Goal: Task Accomplishment & Management: Manage account settings

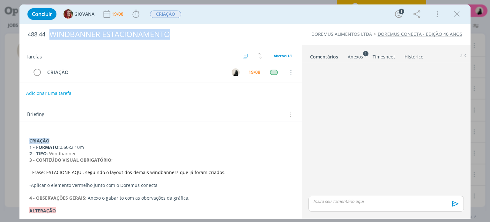
click at [460, 13] on icon "dialog" at bounding box center [457, 14] width 10 height 10
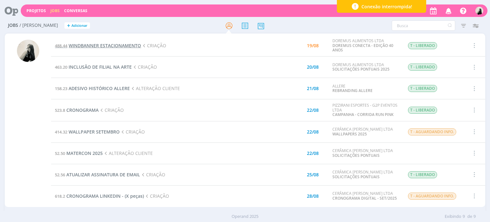
click at [116, 45] on span "WINDBANNER ESTACIONAMENTO" at bounding box center [105, 45] width 72 height 6
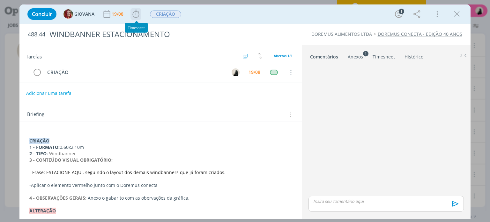
click at [140, 18] on icon "dialog" at bounding box center [136, 14] width 10 height 10
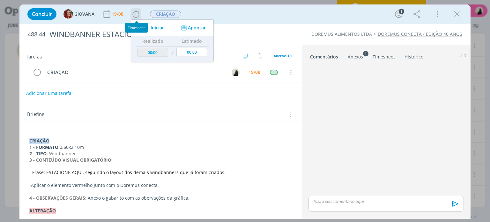
click at [150, 26] on icon "dialog" at bounding box center [144, 28] width 11 height 8
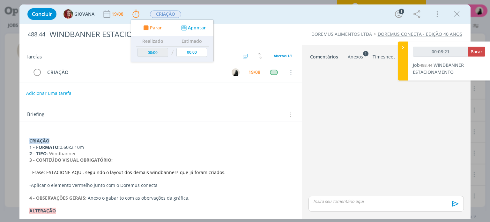
type input "00:08:22"
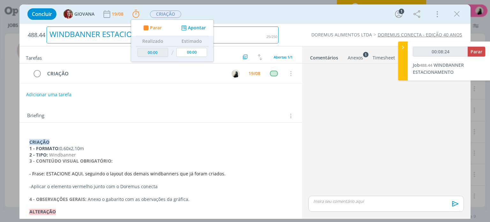
click at [95, 33] on div "WINDBANNER ESTACIONAMENTO" at bounding box center [163, 34] width 232 height 17
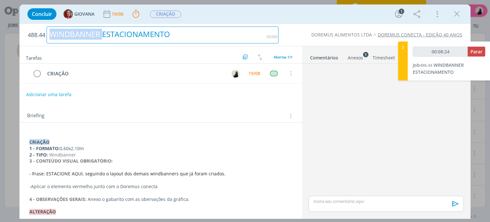
click at [95, 33] on div "WINDBANNER ESTACIONAMENTO" at bounding box center [163, 34] width 232 height 17
copy div "WINDBANNER ESTACIONAMENTO"
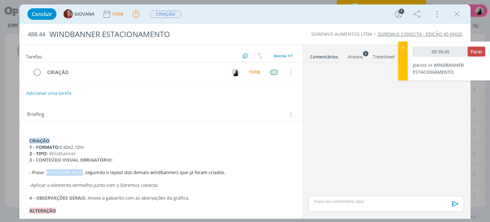
drag, startPoint x: 80, startPoint y: 173, endPoint x: 46, endPoint y: 173, distance: 34.8
click at [46, 173] on span "rase: ESTACIONE AQUI, seguindo o layout dos demais windbanners que já foram cri…" at bounding box center [129, 172] width 191 height 6
copy span "ESTACIONE AQUI"
click at [88, 161] on strong "3 - CONTEÚDO VISUAL OBRIGATÓRIO:" at bounding box center [70, 160] width 83 height 6
click at [355, 206] on div "dialog" at bounding box center [386, 204] width 155 height 16
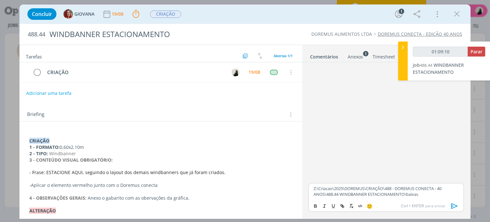
click at [451, 205] on icon "dialog" at bounding box center [455, 206] width 10 height 10
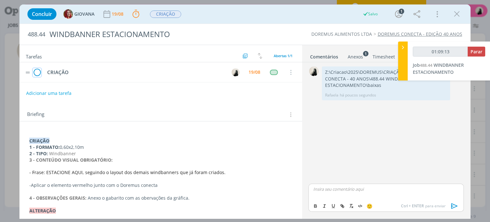
click at [37, 74] on icon "dialog" at bounding box center [37, 73] width 9 height 10
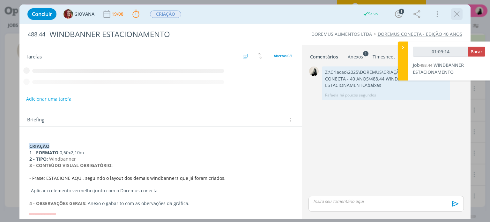
click at [460, 15] on icon "dialog" at bounding box center [457, 14] width 10 height 10
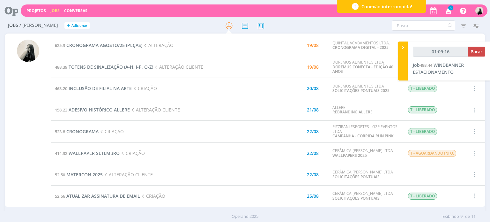
type input "01:09:17"
click at [476, 52] on span "Parar" at bounding box center [477, 52] width 12 height 6
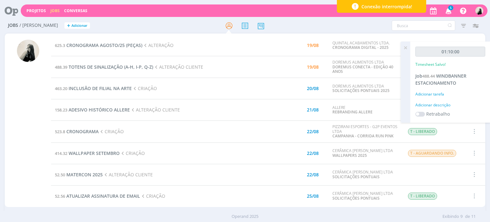
click at [449, 9] on icon "button" at bounding box center [448, 10] width 11 height 11
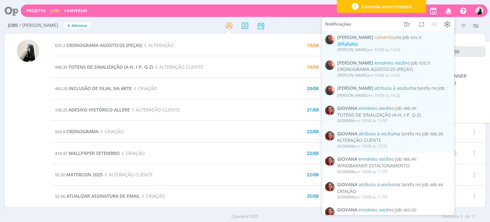
click at [449, 9] on icon "button" at bounding box center [448, 10] width 11 height 11
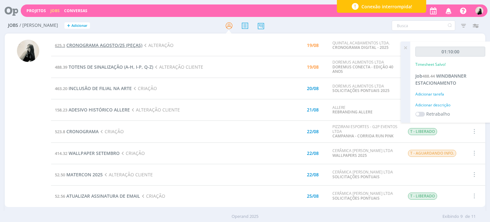
click at [128, 46] on span "CRONOGRAMA AGOSTO/25 (PEÇAS)" at bounding box center [104, 45] width 76 height 6
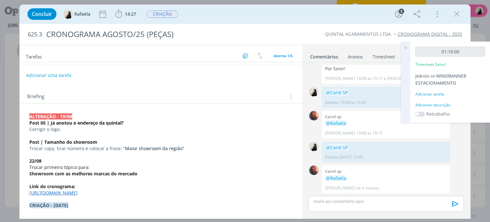
scroll to position [32, 0]
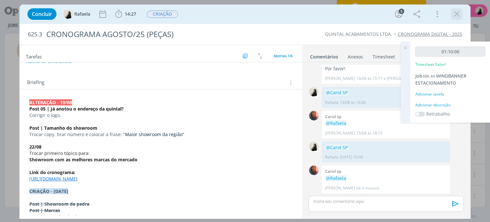
click at [459, 13] on icon "dialog" at bounding box center [457, 14] width 10 height 10
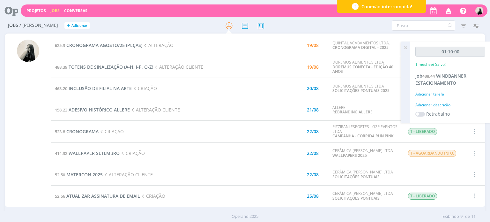
click at [110, 65] on span "TOTENS DE SINALIZAÇÃO (A-H, I-P, Q-Z)" at bounding box center [111, 67] width 85 height 6
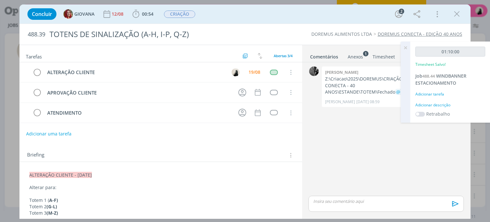
scroll to position [32, 0]
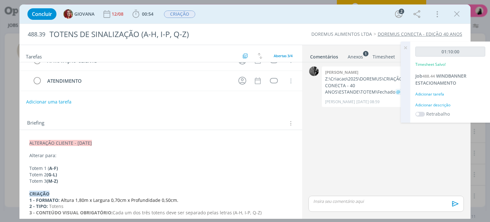
click at [406, 47] on icon at bounding box center [405, 47] width 11 height 12
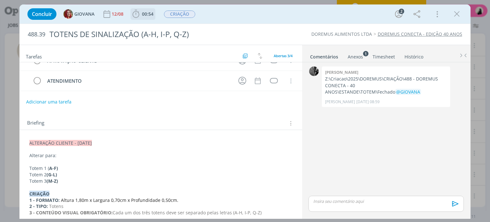
click at [138, 15] on icon "dialog" at bounding box center [136, 14] width 10 height 10
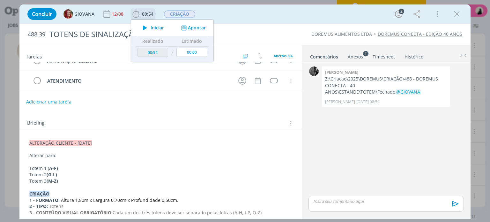
click at [143, 26] on icon "dialog" at bounding box center [144, 28] width 11 height 8
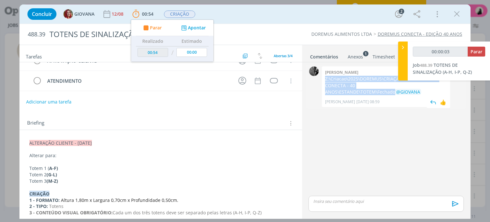
drag, startPoint x: 324, startPoint y: 78, endPoint x: 417, endPoint y: 84, distance: 93.1
click at [417, 84] on div "[PERSON_NAME]:\Criacao\2025\DOREMUS\CRIAÇÃO\488 - DOREMUS CONECTA - 40 ANOS\EST…" at bounding box center [386, 86] width 128 height 41
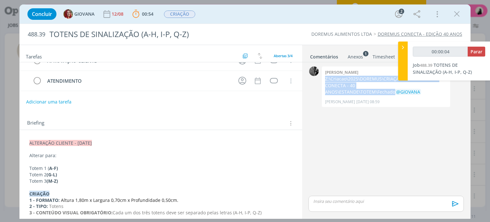
copy p "Z:\Criacao\2025\DOREMUS\CRIAÇÃO\488 - DOREMUS CONECTA - 40 ANOS\ESTANDE\TOTEM\F…"
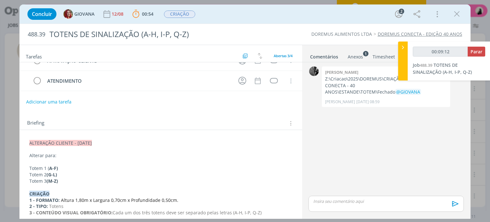
click at [59, 170] on p "Totem 1 ( A-F)" at bounding box center [160, 168] width 263 height 6
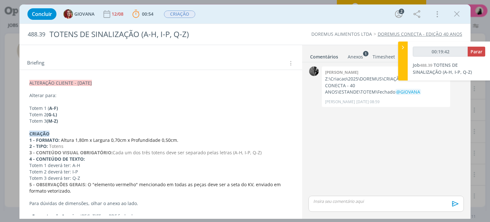
scroll to position [96, 0]
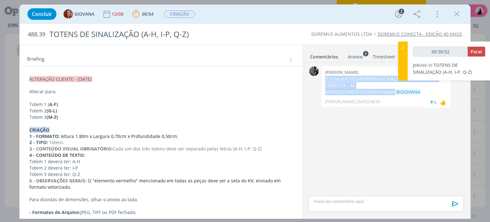
drag, startPoint x: 325, startPoint y: 77, endPoint x: 417, endPoint y: 88, distance: 92.9
click at [417, 88] on div "[PERSON_NAME]:\Criacao\2025\DOREMUS\CRIAÇÃO\488 - DOREMUS CONECTA - 40 ANOS\EST…" at bounding box center [386, 86] width 128 height 41
copy p "Z:\Criacao\2025\DOREMUS\CRIAÇÃO\488 - DOREMUS CONECTA - 40 ANOS\ESTANDE\TOTEM\F…"
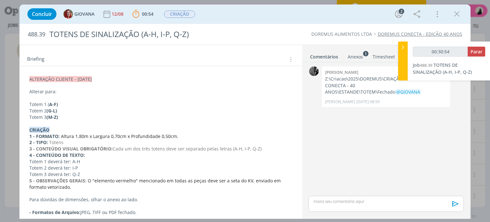
click at [342, 201] on p "dialog" at bounding box center [386, 201] width 145 height 6
click at [454, 208] on icon "dialog" at bounding box center [455, 206] width 10 height 10
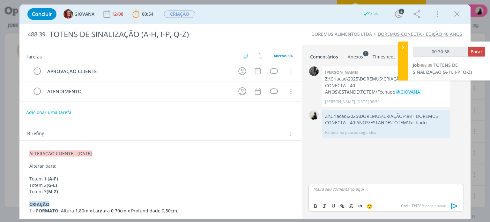
scroll to position [0, 0]
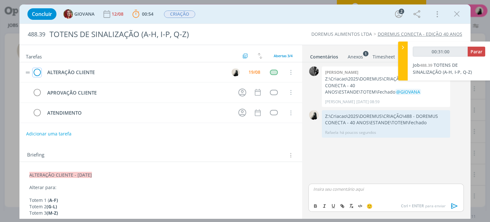
click at [37, 72] on icon "dialog" at bounding box center [37, 73] width 9 height 10
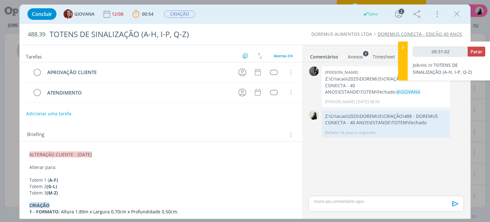
click at [457, 14] on icon "dialog" at bounding box center [457, 14] width 10 height 10
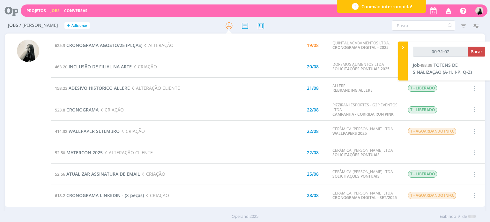
type input "00:31:03"
click at [478, 52] on span "Parar" at bounding box center [477, 52] width 12 height 6
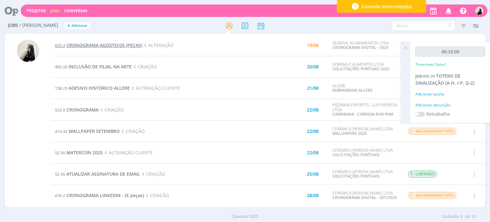
click at [121, 46] on span "CRONOGRAMA AGOSTO/25 (PEÇAS)" at bounding box center [104, 45] width 76 height 6
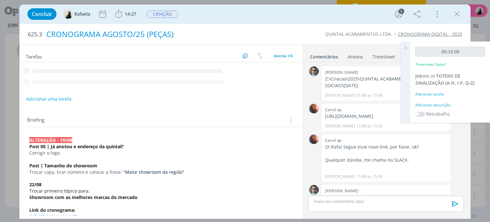
scroll to position [224, 0]
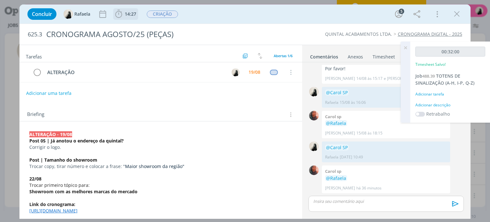
click at [125, 15] on span "14:27" at bounding box center [130, 14] width 11 height 6
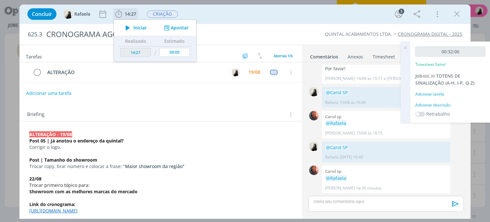
click at [128, 27] on icon "dialog" at bounding box center [127, 28] width 11 height 8
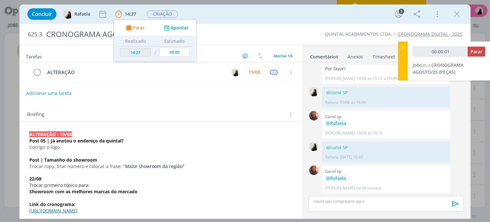
click at [118, 157] on p "Post | Tamanho do showroom" at bounding box center [160, 160] width 263 height 6
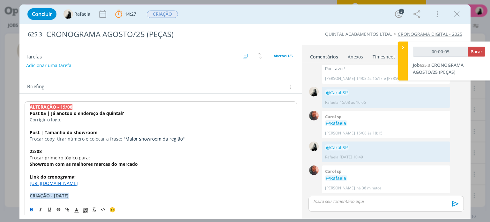
scroll to position [64, 0]
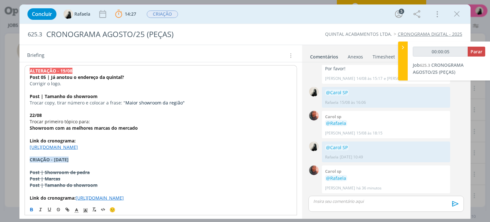
click at [78, 149] on link "[URL][DOMAIN_NAME]" at bounding box center [54, 147] width 48 height 6
click at [121, 95] on p "Post | Tamanho do showroom" at bounding box center [161, 96] width 262 height 6
click at [78, 148] on link "[URL][DOMAIN_NAME]" at bounding box center [54, 147] width 48 height 6
click at [139, 162] on link "[URL][DOMAIN_NAME]" at bounding box center [117, 166] width 48 height 8
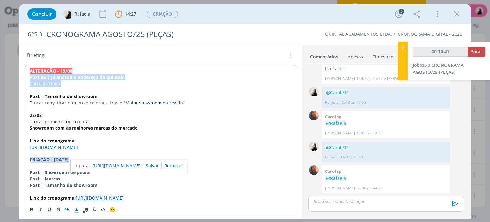
drag, startPoint x: 61, startPoint y: 81, endPoint x: 37, endPoint y: 81, distance: 24.3
click at [59, 211] on icon "dialog" at bounding box center [58, 209] width 5 height 5
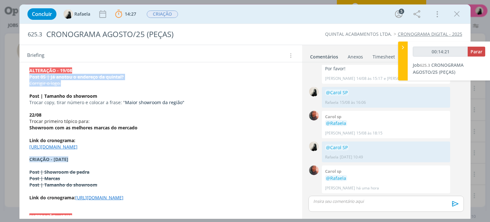
click at [81, 101] on p "Trocar copy, tirar número e colocar a frase: " Maior showroom da região"" at bounding box center [160, 102] width 263 height 6
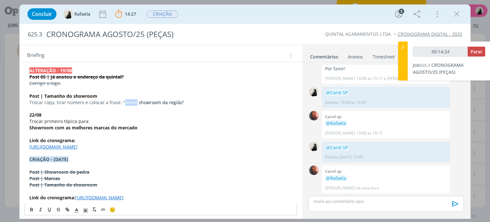
drag, startPoint x: 123, startPoint y: 100, endPoint x: 134, endPoint y: 99, distance: 11.8
click at [134, 99] on span "Maior showroom da região"" at bounding box center [154, 102] width 59 height 6
copy span "Maior"
drag, startPoint x: 159, startPoint y: 99, endPoint x: 178, endPoint y: 102, distance: 19.3
click at [178, 102] on span "Maior showroom da região"" at bounding box center [154, 102] width 59 height 6
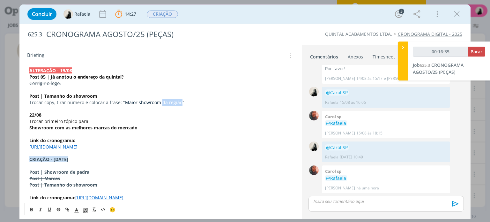
copy span "da região"
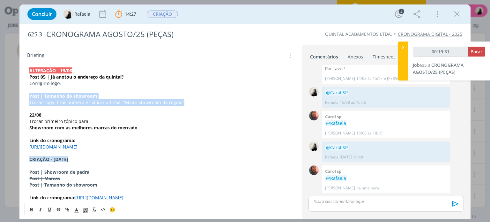
drag, startPoint x: 187, startPoint y: 100, endPoint x: 28, endPoint y: 95, distance: 158.7
click at [56, 210] on icon "dialog" at bounding box center [58, 209] width 5 height 5
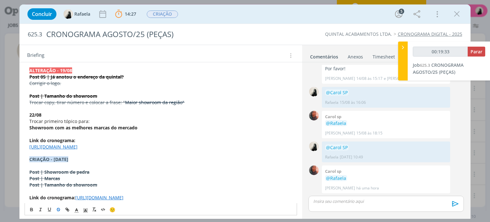
click at [114, 122] on p "Trocar primeiro tópico para:" at bounding box center [160, 121] width 263 height 6
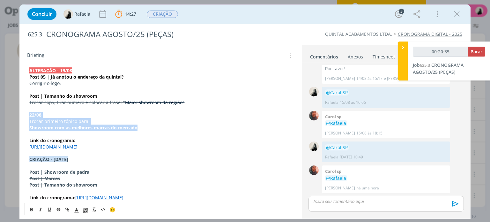
drag, startPoint x: 144, startPoint y: 127, endPoint x: 22, endPoint y: 114, distance: 123.0
copy div "22/08 Trocar primeiro tópico para: Showroom com as melhores marcas do mercado"
click at [458, 15] on icon "dialog" at bounding box center [457, 14] width 10 height 10
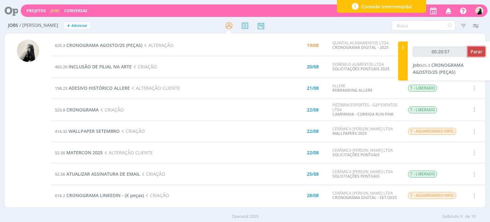
click at [478, 53] on span "Parar" at bounding box center [477, 52] width 12 height 6
type input "00:21:00"
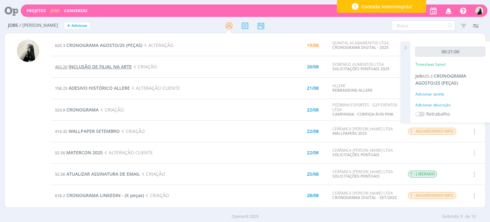
click at [116, 67] on span "INCLUSÃO DE FILIAL NA ARTE" at bounding box center [100, 67] width 63 height 6
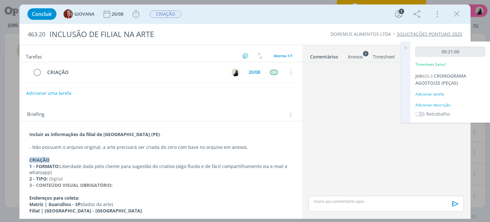
click at [355, 56] on div "Anexos 1" at bounding box center [355, 57] width 15 height 6
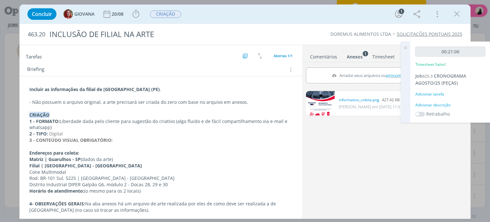
scroll to position [64, 0]
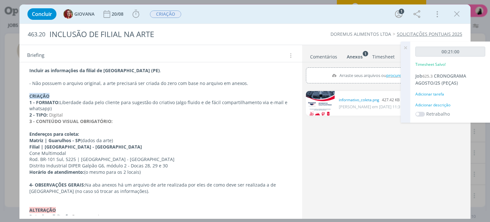
click at [321, 105] on link "dialog" at bounding box center [320, 103] width 29 height 25
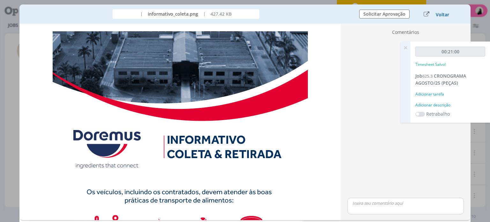
click at [441, 15] on button "Voltar" at bounding box center [443, 14] width 14 height 5
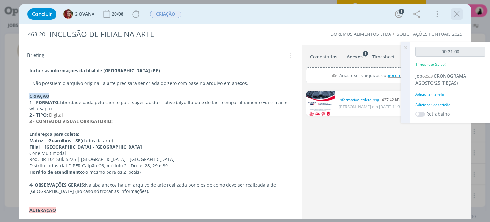
click at [456, 15] on icon "dialog" at bounding box center [457, 14] width 10 height 10
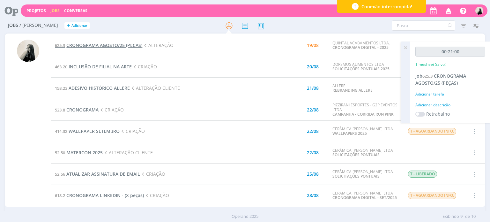
click at [102, 46] on span "CRONOGRAMA AGOSTO/25 (PEÇAS)" at bounding box center [104, 45] width 76 height 6
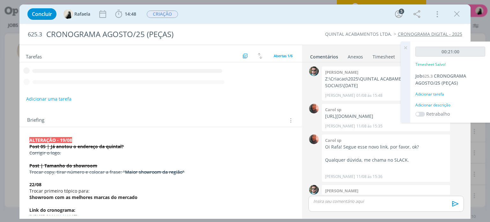
scroll to position [224, 0]
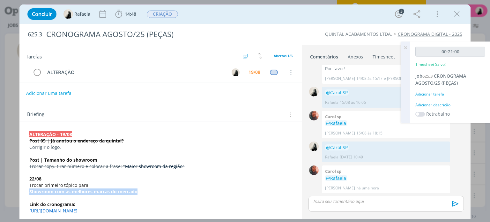
drag, startPoint x: 138, startPoint y: 191, endPoint x: 25, endPoint y: 190, distance: 113.0
copy strong "Showroom com as melhores marcas do mercado"
click at [145, 187] on p "Trocar primeiro tópico para:" at bounding box center [160, 185] width 263 height 6
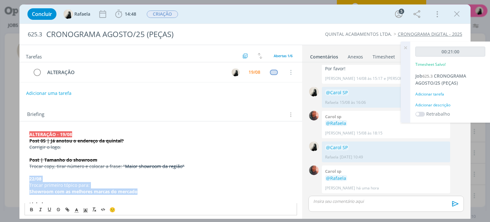
drag, startPoint x: 142, startPoint y: 190, endPoint x: 26, endPoint y: 177, distance: 116.7
click at [58, 211] on icon "dialog" at bounding box center [58, 209] width 5 height 5
click at [109, 186] on p "Trocar primeiro tópico para:" at bounding box center [160, 185] width 263 height 6
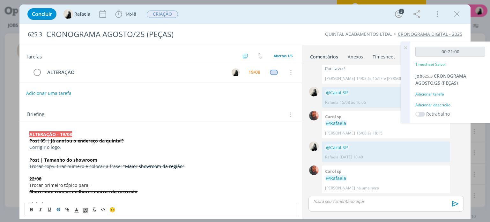
click at [328, 201] on p "dialog" at bounding box center [386, 201] width 145 height 6
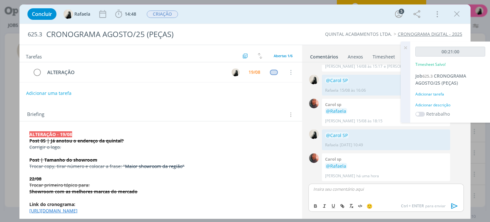
scroll to position [236, 0]
click at [453, 206] on icon "dialog" at bounding box center [455, 206] width 10 height 10
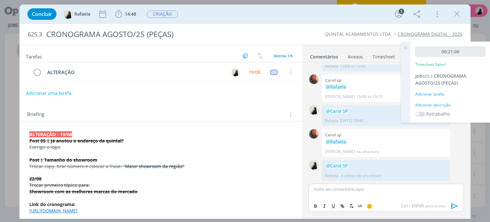
scroll to position [260, 0]
click at [37, 74] on icon "dialog" at bounding box center [37, 73] width 9 height 10
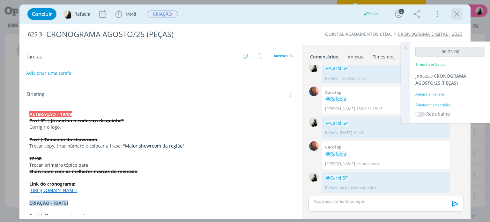
click at [457, 11] on icon "dialog" at bounding box center [457, 14] width 10 height 10
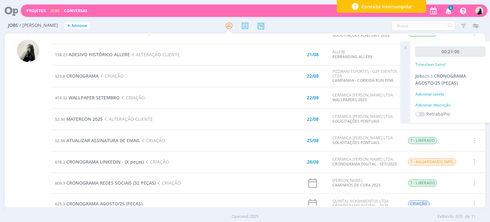
scroll to position [64, 0]
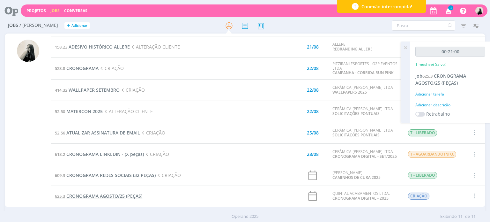
click at [129, 194] on span "CRONOGRAMA AGOSTO/25 (PEÇAS)" at bounding box center [104, 196] width 76 height 6
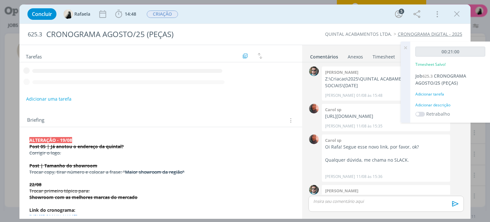
scroll to position [248, 0]
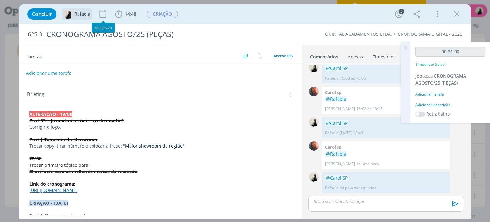
click at [83, 15] on span "Rafaela" at bounding box center [82, 14] width 16 height 4
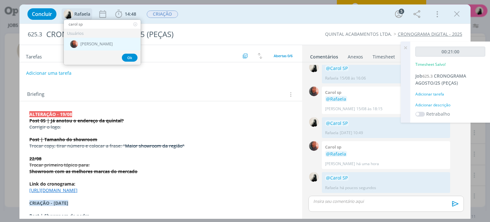
type input "carol sp"
click at [97, 46] on div "[PERSON_NAME]" at bounding box center [102, 44] width 77 height 13
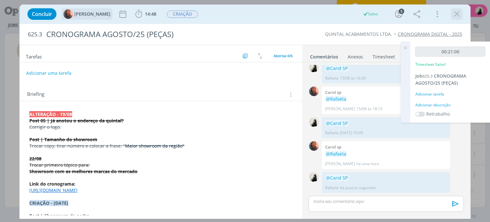
scroll to position [49, 0]
click at [458, 12] on icon "dialog" at bounding box center [457, 14] width 10 height 10
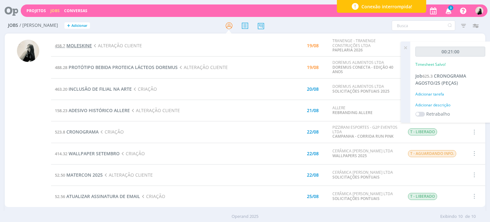
click at [82, 44] on span "MOLESKINE" at bounding box center [79, 45] width 26 height 6
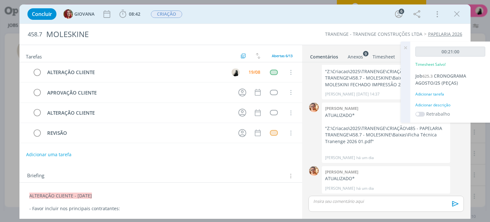
scroll to position [64, 0]
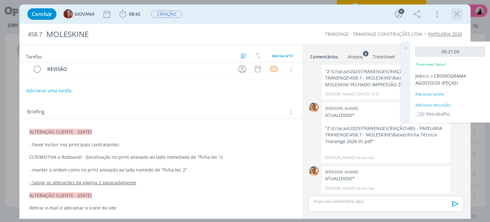
click at [455, 15] on icon "dialog" at bounding box center [457, 14] width 10 height 10
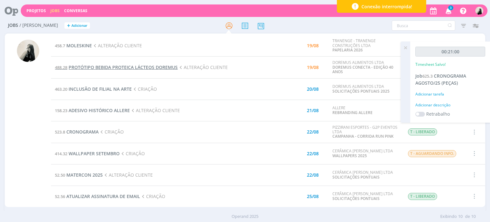
click at [161, 68] on span "PROTÓTIPO BEBIDA PROTEICA LÁCTEOS DOREMUS" at bounding box center [123, 67] width 109 height 6
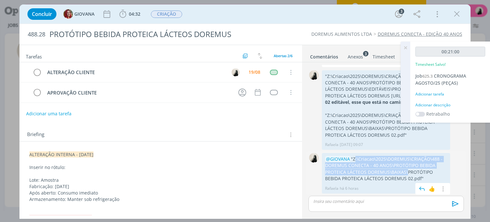
drag, startPoint x: 354, startPoint y: 157, endPoint x: 405, endPoint y: 169, distance: 52.1
click at [405, 169] on p "@GIOVANA "Z:\Criacao\2025\DOREMUS\CRIAÇÃO\488 - DOREMUS CONECTA - 40 ANOS\PROTÓ…" at bounding box center [386, 169] width 122 height 26
copy p "Z:\Criacao\2025\DOREMUS\CRIAÇÃO\488 - DOREMUS CONECTA - 40 ANOS\PROTÓTIPO BEBID…"
drag, startPoint x: 455, startPoint y: 13, endPoint x: 187, endPoint y: 75, distance: 275.6
click at [455, 13] on icon "dialog" at bounding box center [457, 14] width 10 height 10
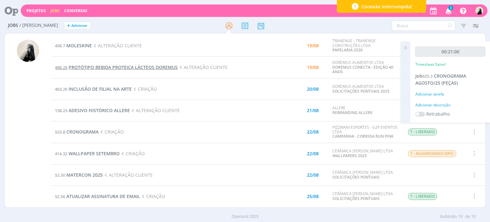
click at [119, 67] on span "PROTÓTIPO BEBIDA PROTEICA LÁCTEOS DOREMUS" at bounding box center [123, 67] width 109 height 6
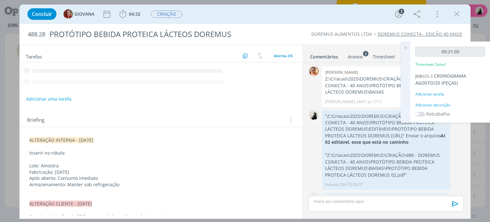
scroll to position [40, 0]
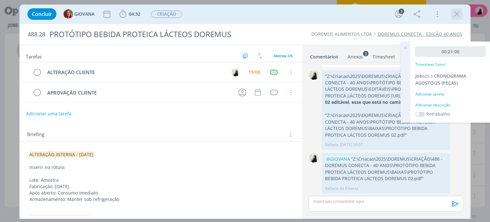
click at [455, 14] on icon "dialog" at bounding box center [457, 14] width 10 height 10
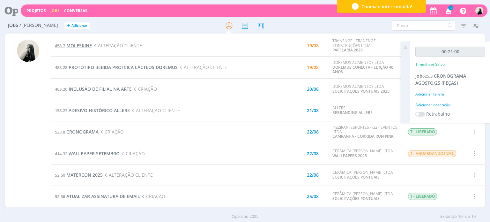
click at [72, 44] on span "MOLESKINE" at bounding box center [79, 45] width 26 height 6
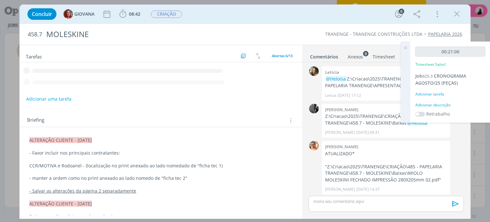
scroll to position [95, 0]
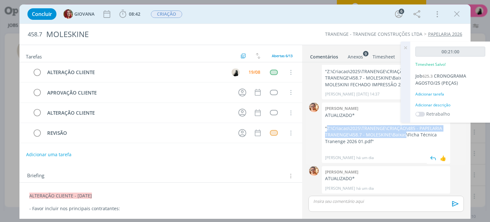
drag, startPoint x: 327, startPoint y: 126, endPoint x: 405, endPoint y: 134, distance: 78.3
click at [405, 134] on p ""Z:\Criacao\2025\TRANENGE\CRIAÇÃO\485 - PAPELARIA TRANENGE\458.7 - MOLESKINE\Ba…" at bounding box center [386, 134] width 122 height 19
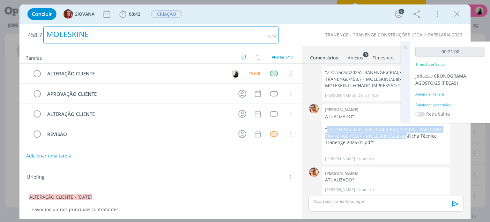
click at [160, 39] on div "MOLESKINE" at bounding box center [160, 34] width 235 height 17
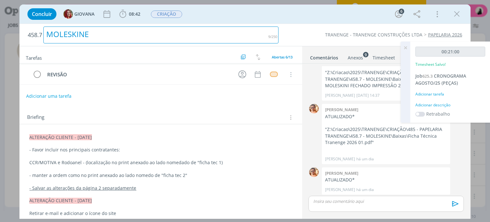
scroll to position [64, 0]
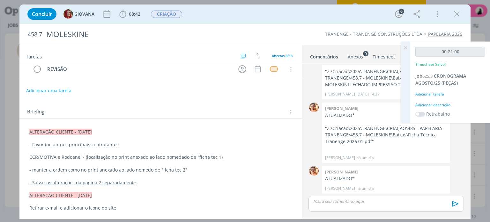
click at [353, 57] on div "Anexos 9" at bounding box center [355, 57] width 15 height 6
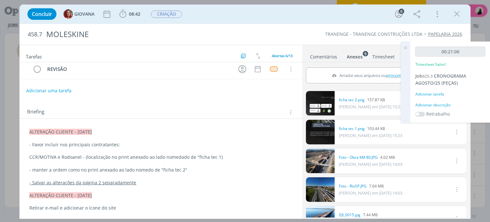
click at [327, 130] on link "dialog" at bounding box center [320, 132] width 29 height 25
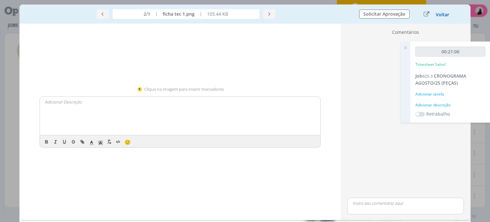
click at [442, 15] on button "Voltar" at bounding box center [443, 14] width 14 height 5
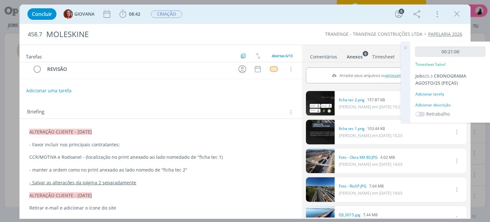
click at [322, 105] on link "dialog" at bounding box center [320, 103] width 29 height 25
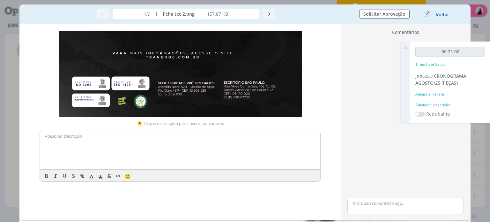
click at [442, 14] on button "Voltar" at bounding box center [443, 14] width 14 height 5
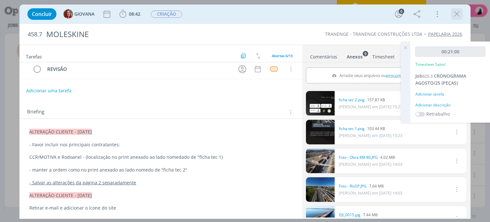
click at [458, 13] on icon "dialog" at bounding box center [457, 14] width 10 height 10
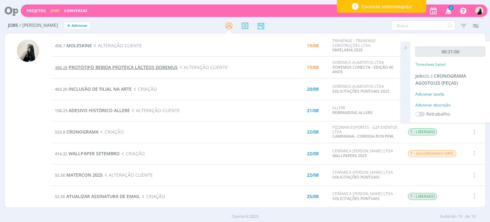
click at [102, 68] on span "PROTÓTIPO BEBIDA PROTEICA LÁCTEOS DOREMUS" at bounding box center [123, 67] width 109 height 6
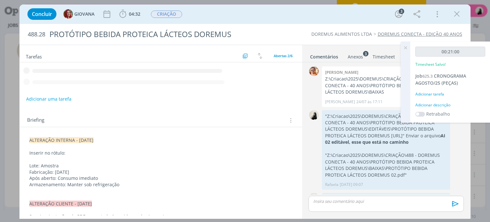
scroll to position [40, 0]
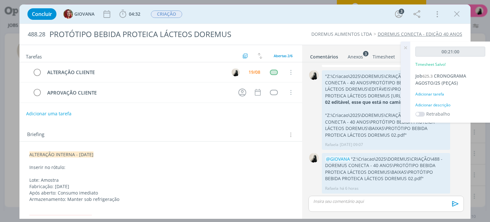
click at [455, 14] on icon "dialog" at bounding box center [457, 14] width 10 height 10
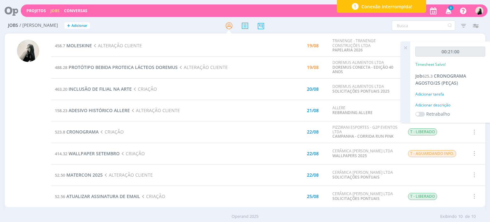
click at [448, 11] on icon "button" at bounding box center [448, 10] width 11 height 11
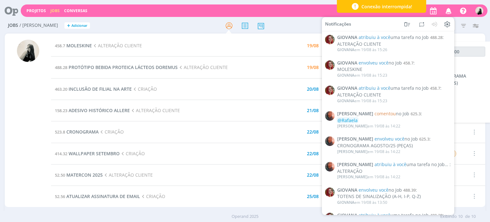
click at [449, 11] on icon "button" at bounding box center [448, 10] width 11 height 11
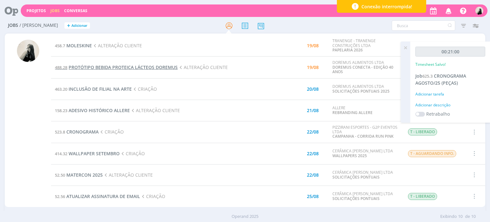
click at [97, 68] on span "PROTÓTIPO BEBIDA PROTEICA LÁCTEOS DOREMUS" at bounding box center [123, 67] width 109 height 6
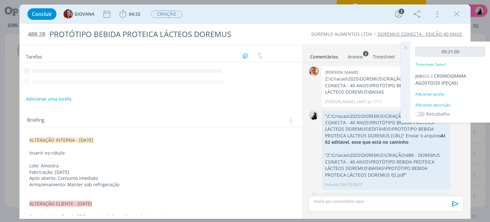
scroll to position [40, 0]
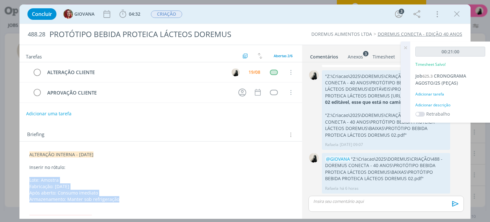
drag, startPoint x: 119, startPoint y: 199, endPoint x: 26, endPoint y: 177, distance: 95.2
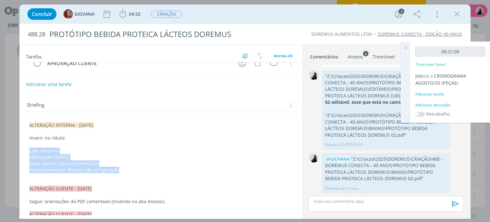
scroll to position [64, 0]
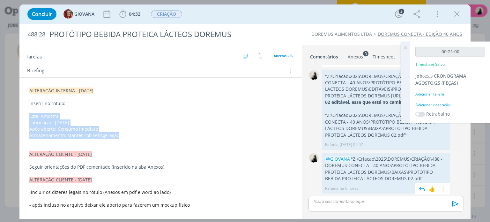
drag, startPoint x: 351, startPoint y: 158, endPoint x: 424, endPoint y: 177, distance: 74.8
click at [424, 177] on p "@GIOVANA "Z:\Criacao\2025\DOREMUS\CRIAÇÃO\488 - DOREMUS CONECTA - 40 ANOS\PROTÓ…" at bounding box center [386, 169] width 122 height 26
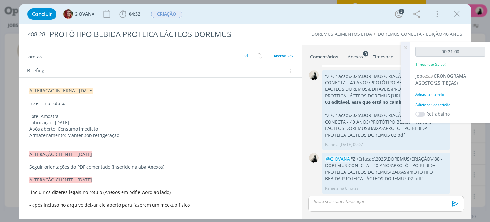
click at [350, 204] on div "dialog" at bounding box center [386, 204] width 155 height 16
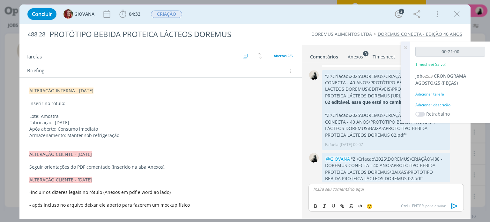
scroll to position [64, 0]
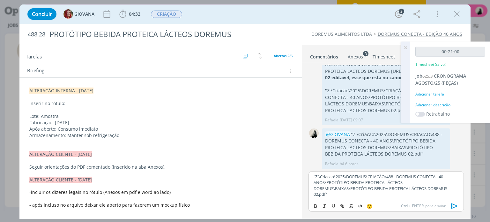
click at [453, 206] on icon "dialog" at bounding box center [454, 205] width 6 height 5
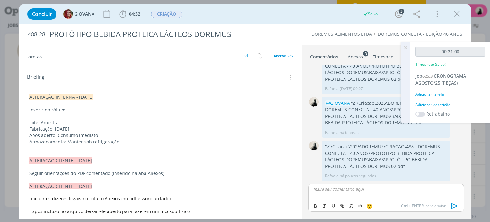
scroll to position [0, 0]
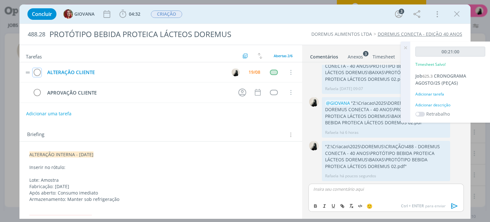
click at [38, 71] on icon "dialog" at bounding box center [37, 73] width 9 height 10
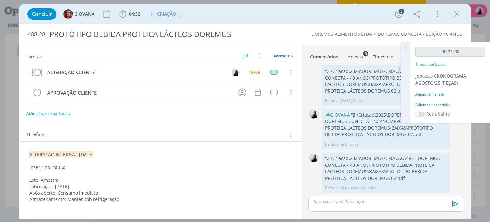
scroll to position [83, 0]
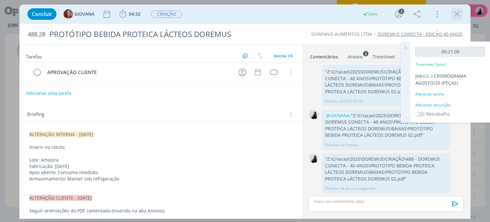
click at [458, 16] on icon "dialog" at bounding box center [457, 14] width 10 height 10
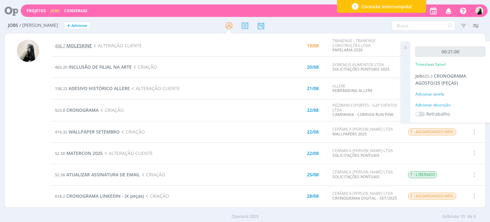
click at [72, 46] on span "MOLESKINE" at bounding box center [79, 45] width 26 height 6
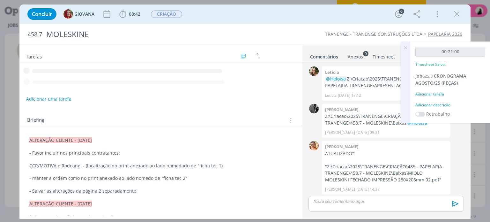
scroll to position [95, 0]
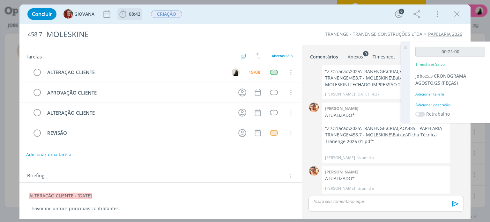
click at [128, 14] on icon "dialog" at bounding box center [123, 14] width 10 height 10
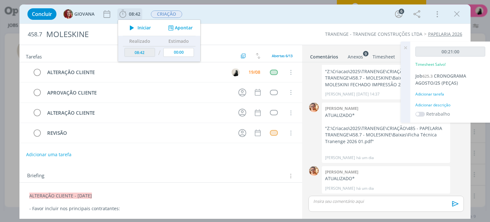
click at [132, 30] on icon "dialog" at bounding box center [131, 28] width 11 height 8
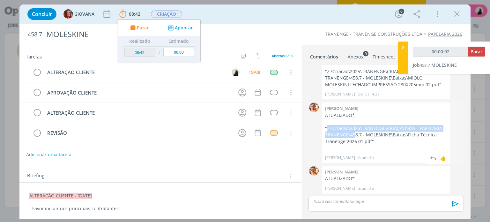
drag, startPoint x: 328, startPoint y: 127, endPoint x: 355, endPoint y: 131, distance: 27.7
click at [355, 131] on p ""Z:\Criacao\2025\TRANENGE\CRIAÇÃO\485 - PAPELARIA TRANENGE\458.7 - MOLESKINE\Ba…" at bounding box center [386, 134] width 122 height 19
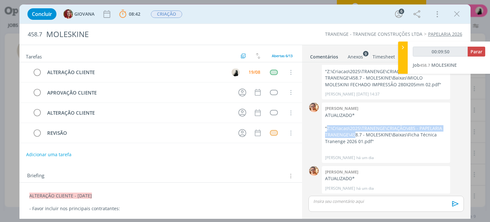
click at [359, 57] on div "Anexos 9" at bounding box center [355, 57] width 15 height 6
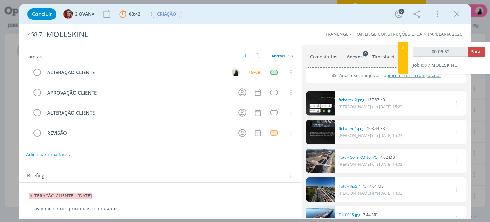
click at [333, 57] on link "Comentários" at bounding box center [324, 55] width 28 height 9
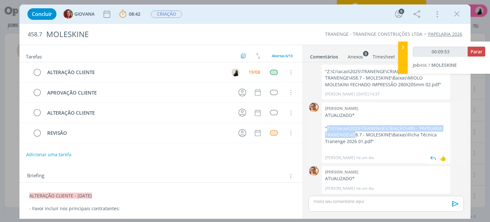
click at [339, 133] on p ""Z:\Criacao\2025\TRANENGE\CRIAÇÃO\485 - PAPELARIA TRANENGE\458.7 - MOLESKINE\Ba…" at bounding box center [386, 134] width 122 height 19
drag, startPoint x: 327, startPoint y: 126, endPoint x: 363, endPoint y: 144, distance: 40.0
click at [363, 144] on p ""Z:\Criacao\2025\TRANENGE\CRIAÇÃO\485 - PAPELARIA TRANENGE\458.7 - MOLESKINE\Ba…" at bounding box center [386, 134] width 122 height 19
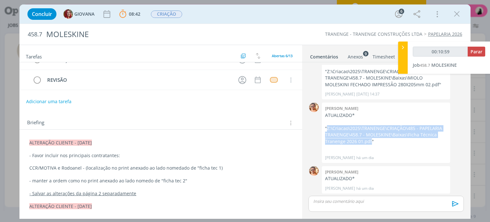
scroll to position [64, 0]
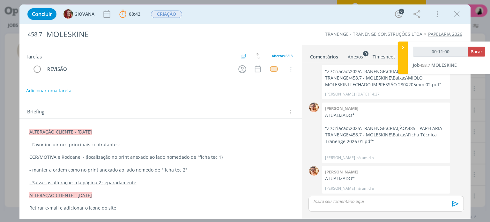
click at [96, 141] on p "- Favor incluir nos principais contratantes:" at bounding box center [160, 144] width 263 height 6
click at [346, 131] on p ""Z:\Criacao\2025\TRANENGE\CRIAÇÃO\485 - PAPELARIA TRANENGE\458.7 - MOLESKINE\Ba…" at bounding box center [386, 134] width 122 height 19
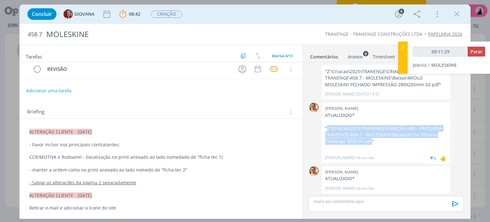
drag, startPoint x: 328, startPoint y: 126, endPoint x: 364, endPoint y: 143, distance: 39.8
click at [364, 143] on p ""Z:\Criacao\2025\TRANENGE\CRIAÇÃO\485 - PAPELARIA TRANENGE\458.7 - MOLESKINE\Ba…" at bounding box center [386, 134] width 122 height 19
drag, startPoint x: 460, startPoint y: 14, endPoint x: 344, endPoint y: 62, distance: 125.2
click at [460, 13] on icon "dialog" at bounding box center [457, 14] width 10 height 10
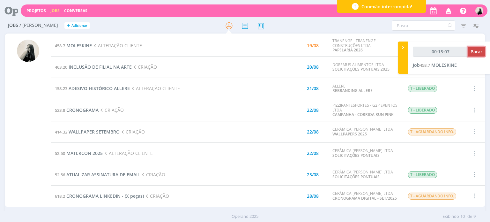
click at [477, 52] on span "Parar" at bounding box center [477, 52] width 12 height 6
click at [264, 75] on td at bounding box center [278, 67] width 38 height 21
type input "00:16:00"
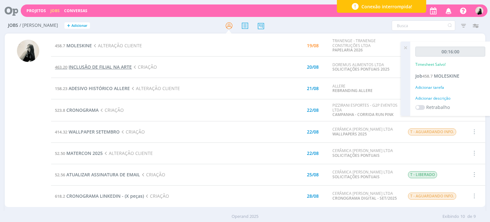
click at [111, 67] on span "INCLUSÃO DE FILIAL NA ARTE" at bounding box center [100, 67] width 63 height 6
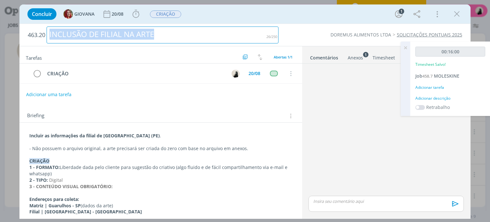
drag, startPoint x: 162, startPoint y: 31, endPoint x: 6, endPoint y: 40, distance: 156.6
click at [6, 40] on div "Concluir GIOVANA 20/08 Iniciar Apontar Data * [DATE] Horas * 00:00 Tarefa Selec…" at bounding box center [245, 111] width 490 height 222
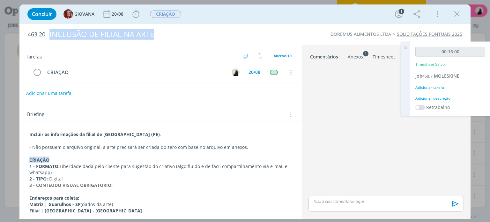
click at [351, 60] on ul "Comentários Anexos 1 Timesheet Histórico" at bounding box center [386, 53] width 169 height 17
click at [361, 54] on div "Anexos 1" at bounding box center [355, 57] width 15 height 6
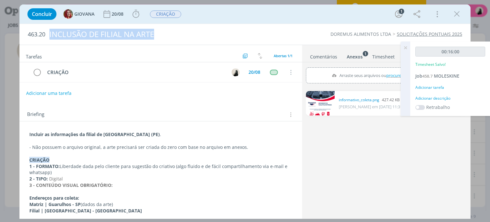
click at [323, 104] on link "dialog" at bounding box center [320, 103] width 29 height 25
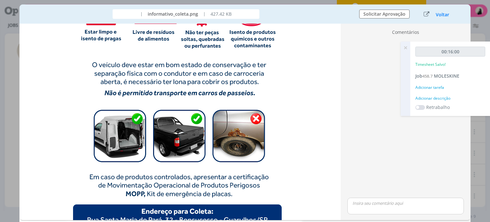
scroll to position [223, 0]
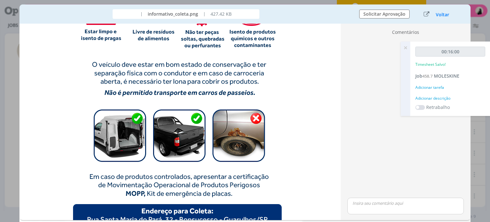
click at [439, 13] on button "Voltar" at bounding box center [443, 14] width 14 height 5
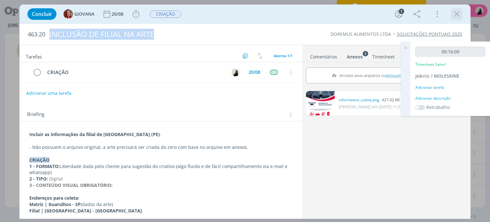
click at [456, 16] on icon "dialog" at bounding box center [457, 14] width 10 height 10
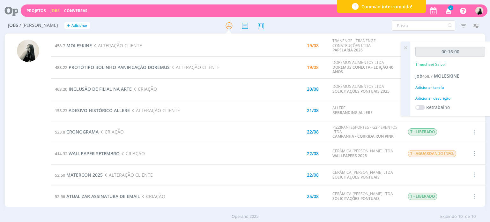
click at [449, 8] on span "2" at bounding box center [451, 7] width 5 height 5
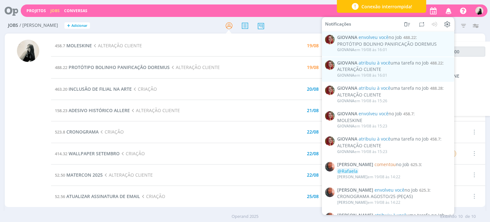
click at [443, 12] on span "button" at bounding box center [448, 12] width 12 height 5
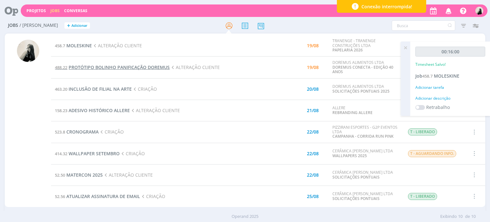
click at [149, 66] on span "PROTÓTIPO BOLINHO PANIFICAÇÃO DOREMUS" at bounding box center [119, 67] width 101 height 6
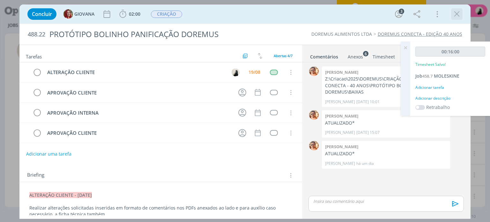
click at [457, 11] on icon "dialog" at bounding box center [457, 14] width 10 height 10
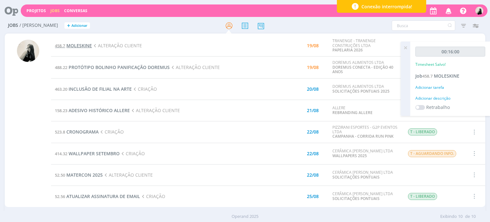
click at [81, 43] on span "MOLESKINE" at bounding box center [79, 45] width 26 height 6
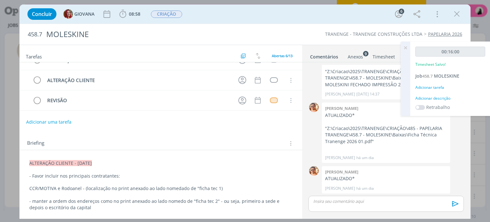
scroll to position [64, 0]
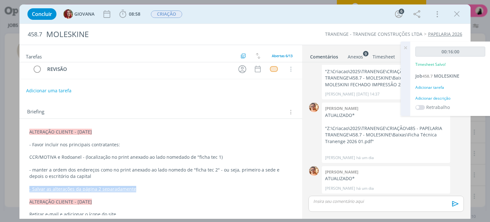
drag, startPoint x: 130, startPoint y: 189, endPoint x: 29, endPoint y: 181, distance: 101.2
click at [362, 55] on div "Anexos 9" at bounding box center [355, 57] width 15 height 6
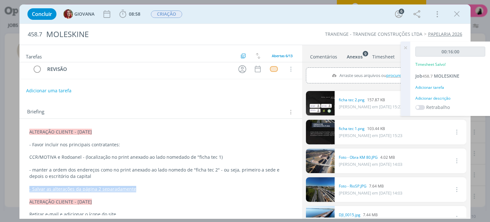
click at [327, 132] on link "dialog" at bounding box center [320, 132] width 29 height 25
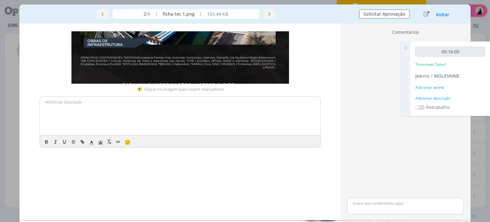
click at [440, 13] on button "Voltar" at bounding box center [443, 14] width 14 height 5
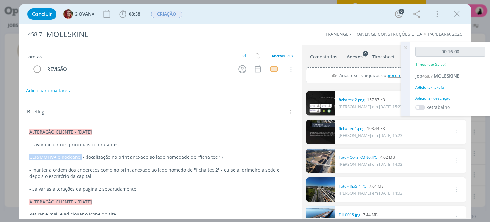
drag, startPoint x: 28, startPoint y: 156, endPoint x: 81, endPoint y: 158, distance: 52.7
click at [320, 107] on link "dialog" at bounding box center [320, 103] width 29 height 25
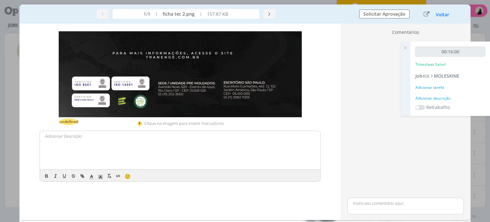
drag, startPoint x: 442, startPoint y: 11, endPoint x: 323, endPoint y: 200, distance: 223.0
click at [442, 12] on button "Voltar" at bounding box center [443, 14] width 14 height 5
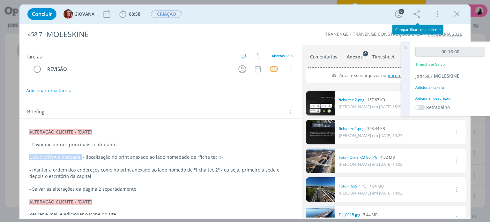
drag, startPoint x: 457, startPoint y: 12, endPoint x: 174, endPoint y: 96, distance: 295.4
click at [457, 12] on icon "dialog" at bounding box center [457, 14] width 10 height 10
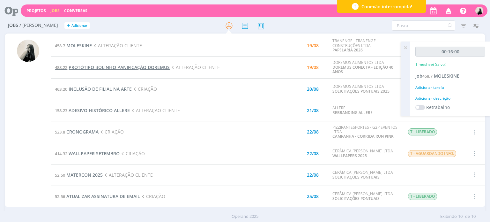
click at [101, 67] on span "PROTÓTIPO BOLINHO PANIFICAÇÃO DOREMUS" at bounding box center [119, 67] width 101 height 6
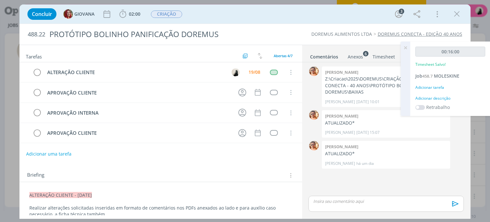
click at [357, 54] on div "Anexos 6" at bounding box center [355, 57] width 15 height 6
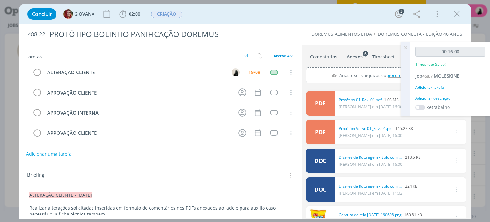
click at [407, 47] on icon at bounding box center [405, 47] width 11 height 12
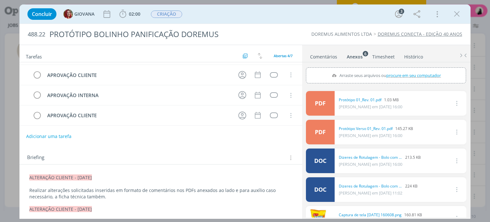
scroll to position [32, 0]
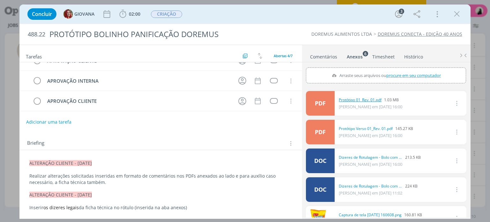
click at [356, 98] on link "Protótipo 01_Rev. 01.pdf" at bounding box center [360, 100] width 43 height 6
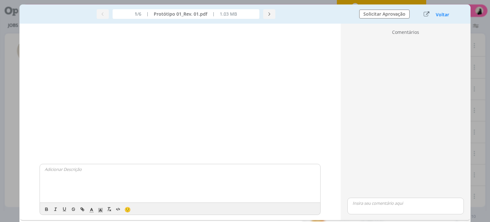
click at [330, 12] on div "1 /6 | Protótipo 01_Rev. 01.pdf | 1.03 MB" at bounding box center [186, 14] width 327 height 10
click at [265, 16] on button "dialog" at bounding box center [269, 14] width 12 height 10
click at [271, 15] on icon "dialog" at bounding box center [269, 14] width 4 height 4
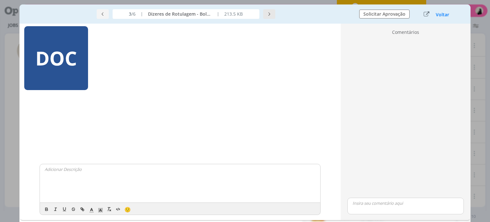
click at [269, 13] on icon "dialog" at bounding box center [269, 14] width 4 height 4
click at [441, 16] on button "Voltar" at bounding box center [443, 14] width 14 height 5
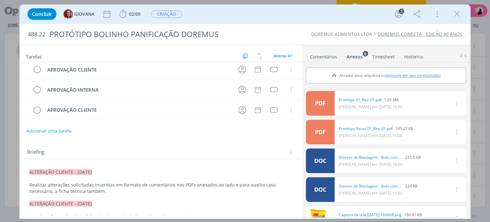
scroll to position [0, 0]
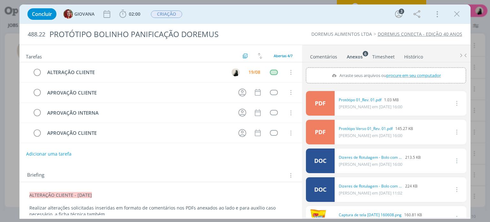
click at [326, 57] on link "Comentários" at bounding box center [324, 55] width 28 height 9
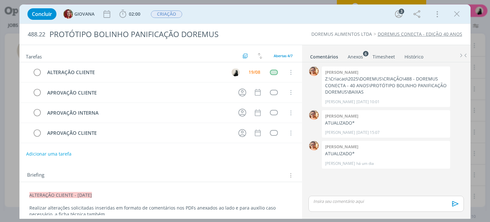
drag, startPoint x: 456, startPoint y: 12, endPoint x: 242, endPoint y: 106, distance: 232.8
click at [456, 12] on icon "dialog" at bounding box center [457, 14] width 10 height 10
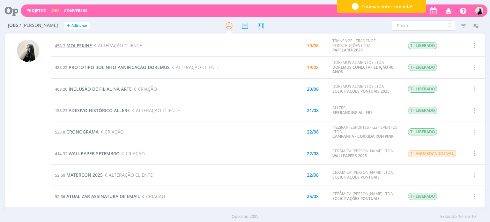
click at [81, 46] on span "MOLESKINE" at bounding box center [79, 45] width 26 height 6
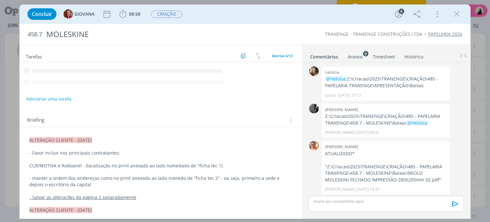
scroll to position [95, 0]
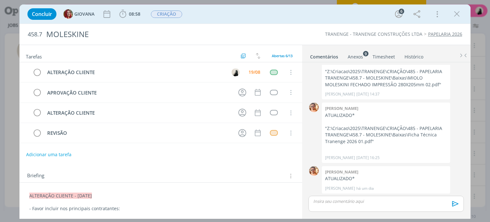
click at [343, 202] on p "dialog" at bounding box center [386, 201] width 145 height 6
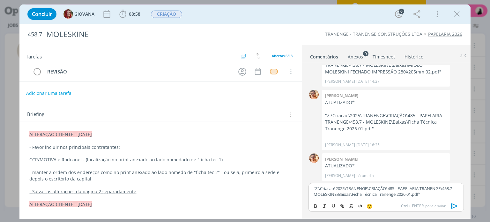
scroll to position [64, 0]
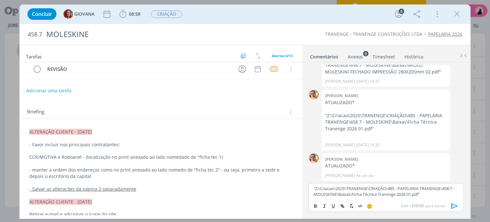
click at [456, 208] on icon "dialog" at bounding box center [455, 206] width 10 height 10
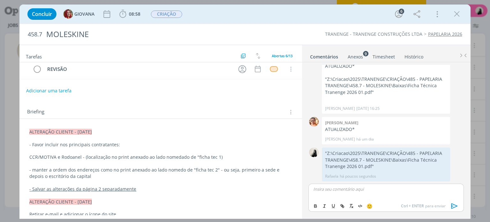
scroll to position [0, 0]
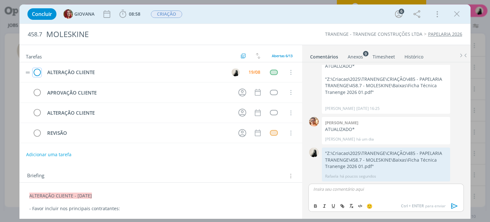
click at [37, 72] on icon "dialog" at bounding box center [37, 73] width 9 height 10
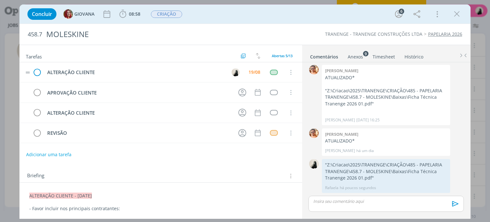
scroll to position [132, 0]
click at [457, 17] on icon "dialog" at bounding box center [457, 14] width 10 height 10
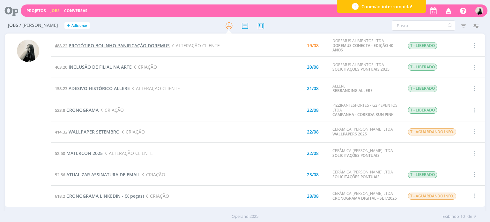
click at [163, 47] on span "PROTÓTIPO BOLINHO PANIFICAÇÃO DOREMUS" at bounding box center [119, 45] width 101 height 6
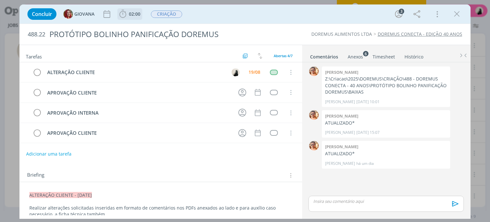
click at [126, 15] on icon "dialog" at bounding box center [123, 14] width 10 height 10
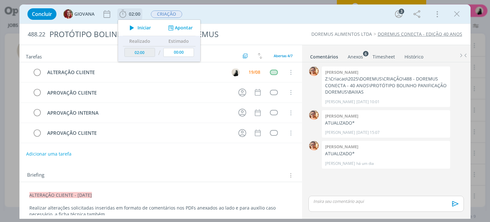
click at [134, 27] on icon "dialog" at bounding box center [131, 28] width 11 height 8
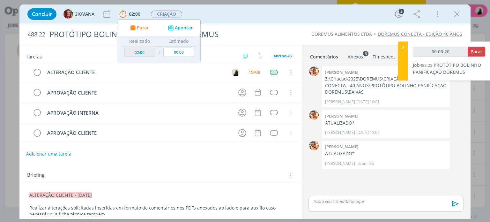
click at [146, 199] on p "dialog" at bounding box center [160, 201] width 263 height 6
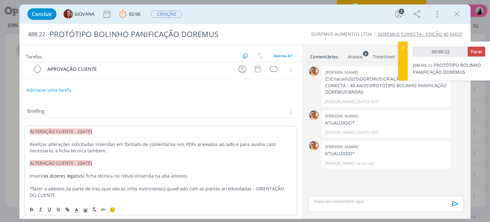
scroll to position [32, 0]
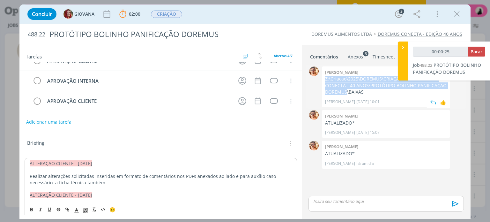
drag, startPoint x: 324, startPoint y: 78, endPoint x: 346, endPoint y: 90, distance: 25.1
click at [346, 90] on div "[PERSON_NAME] Z:\Criacao\2025\DOREMUS\CRIAÇÃO\488 - DOREMUS CONECTA - 40 ANOS\P…" at bounding box center [386, 86] width 128 height 41
click at [454, 16] on icon "dialog" at bounding box center [457, 14] width 10 height 10
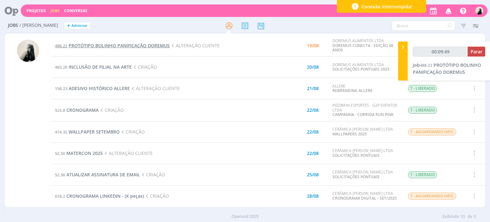
click at [153, 44] on span "PROTÓTIPO BOLINHO PANIFICAÇÃO DOREMUS" at bounding box center [119, 45] width 101 height 6
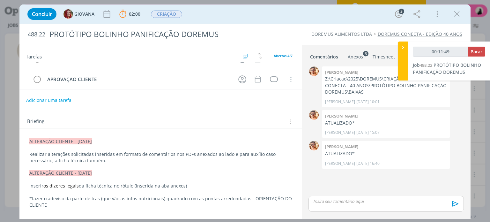
scroll to position [96, 0]
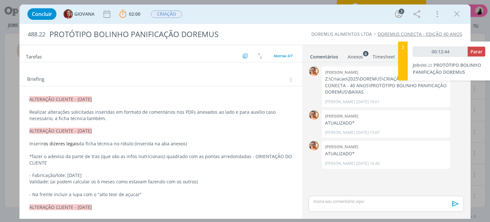
click at [355, 57] on div "Anexos 6" at bounding box center [355, 57] width 15 height 6
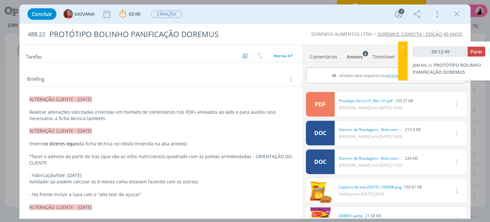
scroll to position [12, 0]
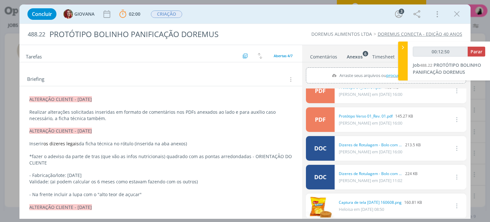
click at [319, 149] on link "DOC" at bounding box center [320, 148] width 29 height 25
click at [323, 57] on link "Comentários" at bounding box center [324, 55] width 28 height 9
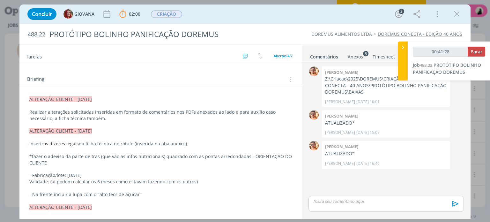
drag, startPoint x: 460, startPoint y: 13, endPoint x: 371, endPoint y: 20, distance: 89.0
click at [460, 13] on icon "dialog" at bounding box center [457, 14] width 10 height 10
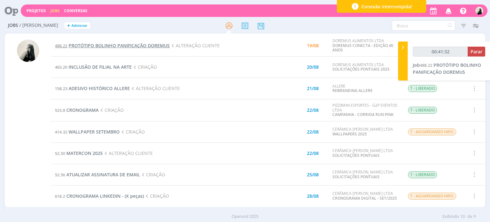
click at [138, 47] on span "PROTÓTIPO BOLINHO PANIFICAÇÃO DOREMUS" at bounding box center [119, 45] width 101 height 6
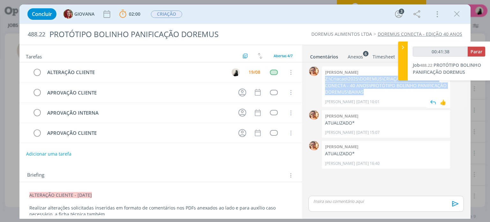
drag, startPoint x: 325, startPoint y: 79, endPoint x: 369, endPoint y: 90, distance: 45.4
click at [369, 90] on div "[PERSON_NAME] Z:\Criacao\2025\DOREMUS\CRIAÇÃO\488 - DOREMUS CONECTA - 40 ANOS\P…" at bounding box center [386, 86] width 128 height 41
click at [354, 200] on p "dialog" at bounding box center [386, 201] width 145 height 6
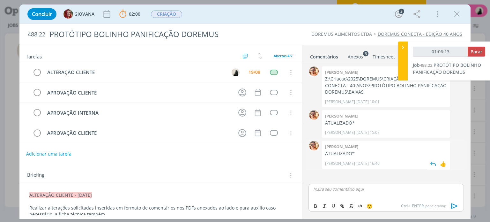
type input "01:06:14"
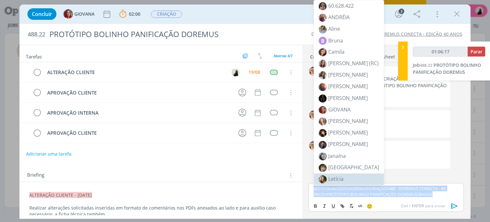
drag, startPoint x: 433, startPoint y: 195, endPoint x: 245, endPoint y: 157, distance: 191.9
click at [245, 157] on div "Tarefas Usar Job de template Ordenar por: Prazo crescente Prazo decrescente Ord…" at bounding box center [244, 132] width 451 height 174
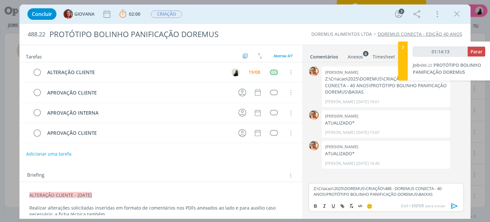
click at [452, 201] on icon "dialog" at bounding box center [455, 206] width 10 height 10
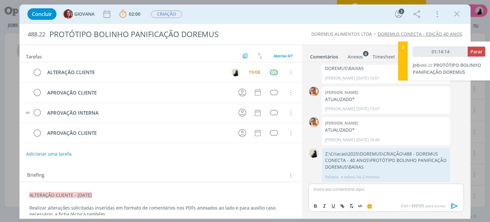
scroll to position [24, 0]
click at [37, 71] on icon "dialog" at bounding box center [37, 73] width 9 height 10
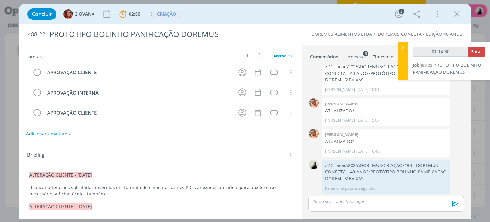
click at [457, 14] on icon "dialog" at bounding box center [457, 14] width 10 height 10
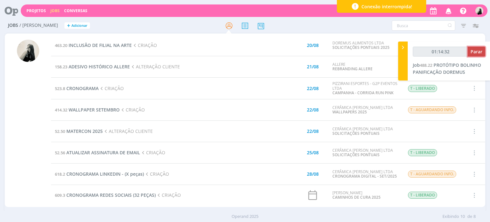
type input "01:14:33"
click at [481, 51] on span "Parar" at bounding box center [477, 52] width 12 height 6
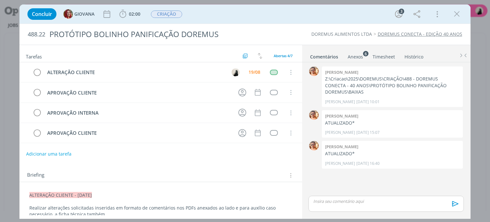
click at [453, 17] on icon "dialog" at bounding box center [457, 14] width 10 height 10
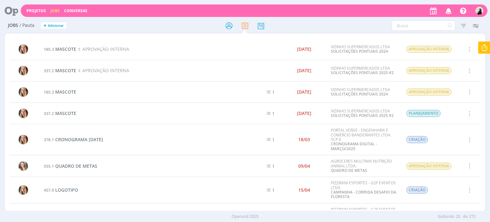
click at [53, 8] on link "Jobs" at bounding box center [54, 10] width 9 height 5
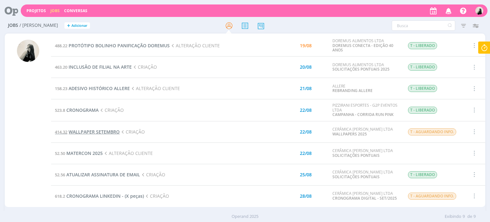
click at [106, 130] on span "WALLPAPER SETEMBRO" at bounding box center [94, 132] width 51 height 6
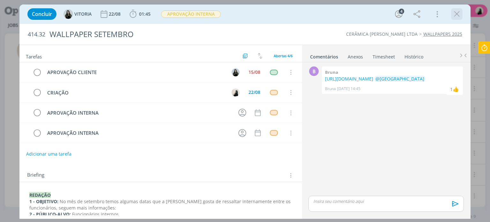
click at [457, 11] on icon "dialog" at bounding box center [457, 14] width 10 height 10
